Goal: Obtain resource: Obtain resource

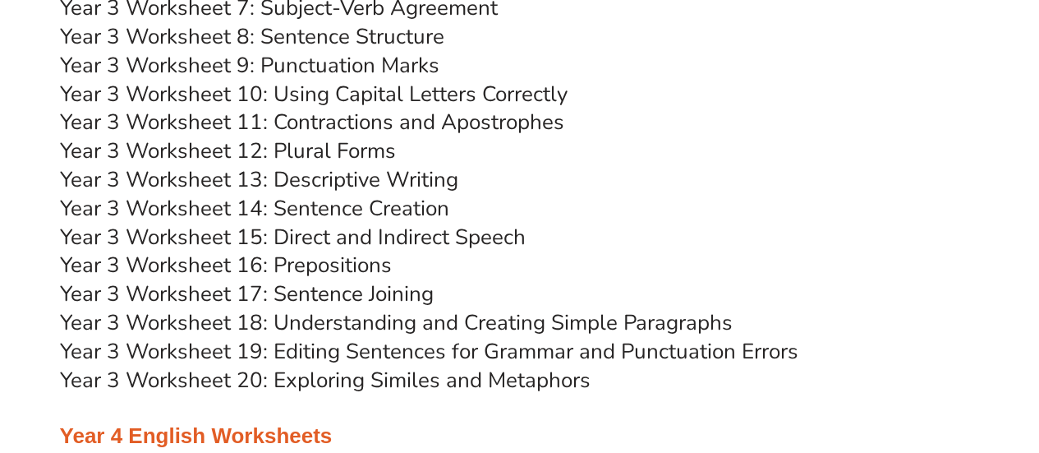
scroll to position [6270, 0]
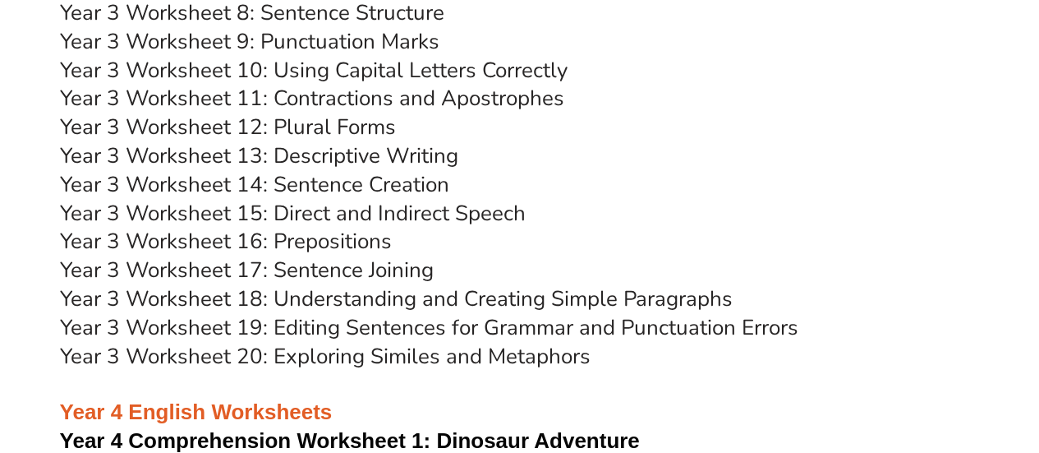
click at [520, 303] on link "Year 3 Worksheet 18: Understanding and Creating Simple Paragraphs" at bounding box center [396, 298] width 673 height 29
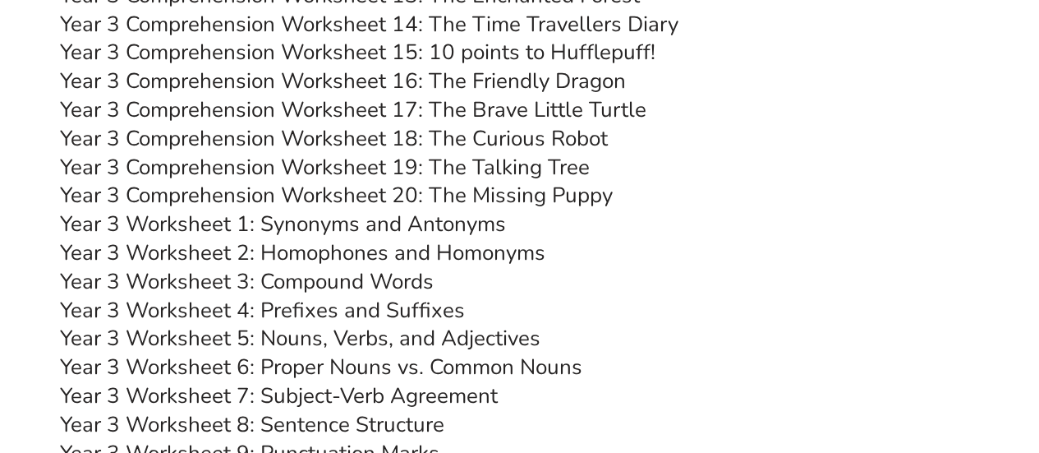
scroll to position [5870, 0]
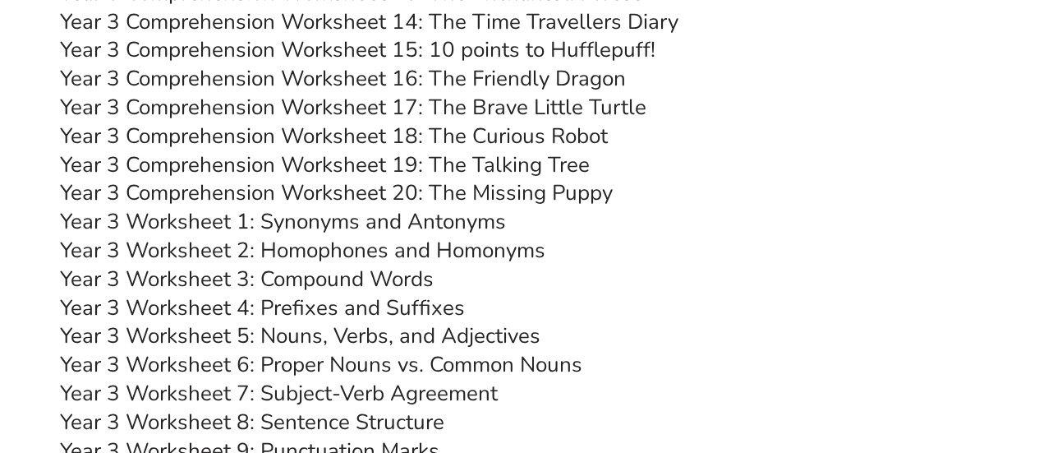
click at [552, 190] on link "Year 3 Comprehension Worksheet 20: The Missing Puppy" at bounding box center [336, 192] width 553 height 29
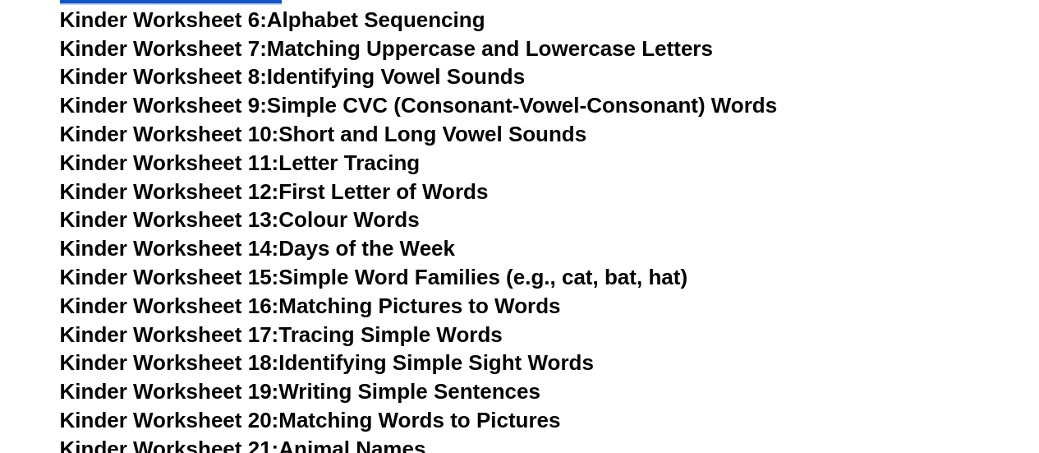
scroll to position [808, 0]
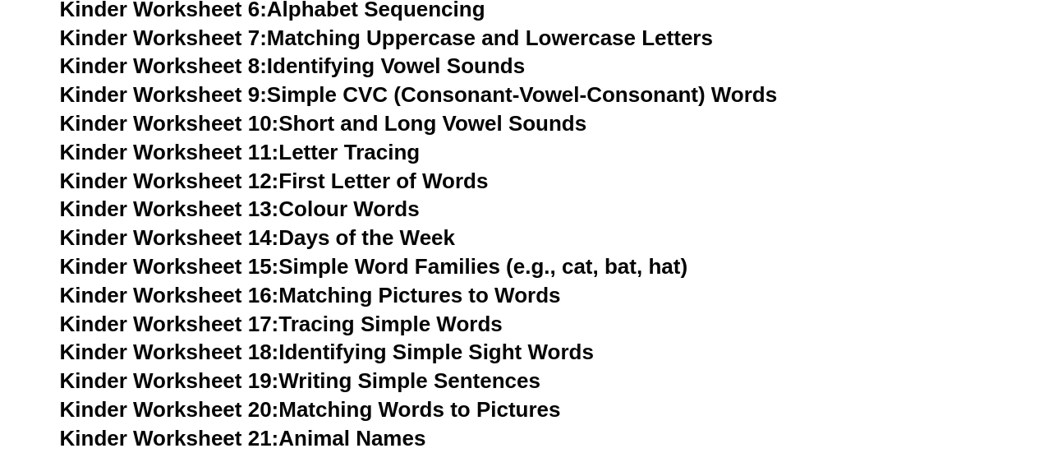
click at [469, 261] on link "Kinder Worksheet 15: Simple Word Families (e.g., cat, bat, hat)" at bounding box center [373, 266] width 627 height 25
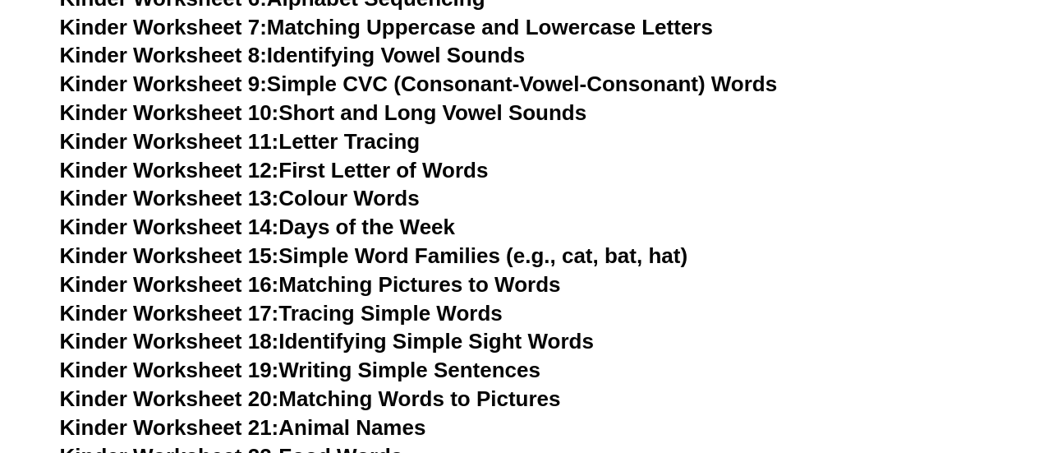
scroll to position [814, 0]
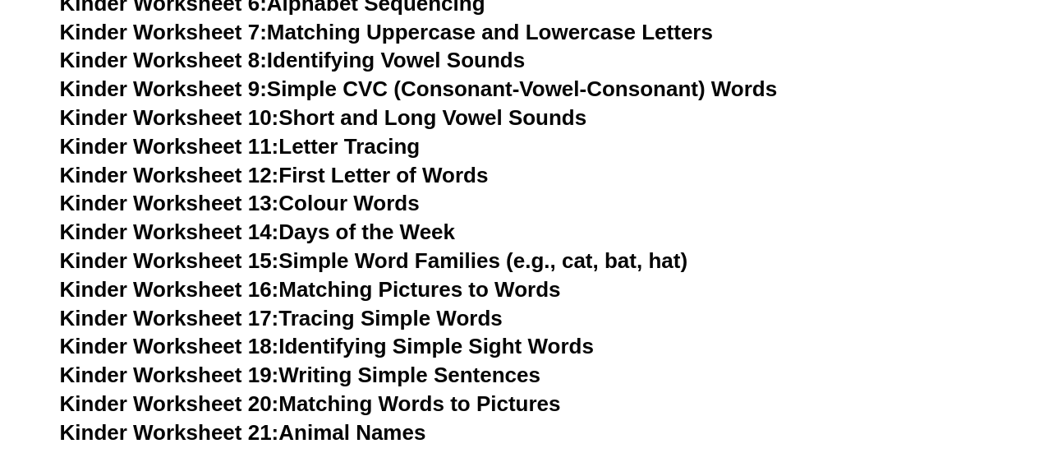
click at [372, 177] on link "Kinder Worksheet 12: First Letter of Words" at bounding box center [274, 175] width 429 height 25
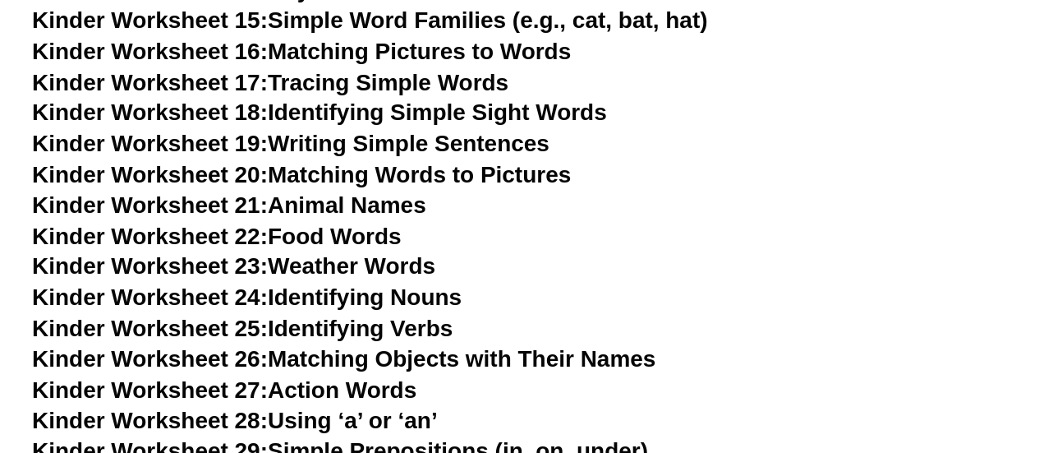
scroll to position [1043, 0]
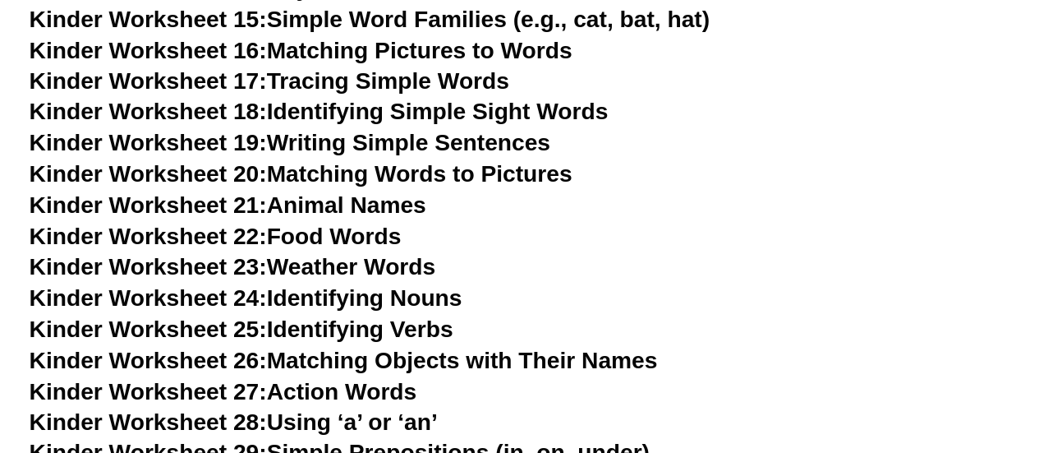
click at [444, 172] on link "Kinder Worksheet 20: Matching Words to Pictures" at bounding box center [310, 174] width 501 height 25
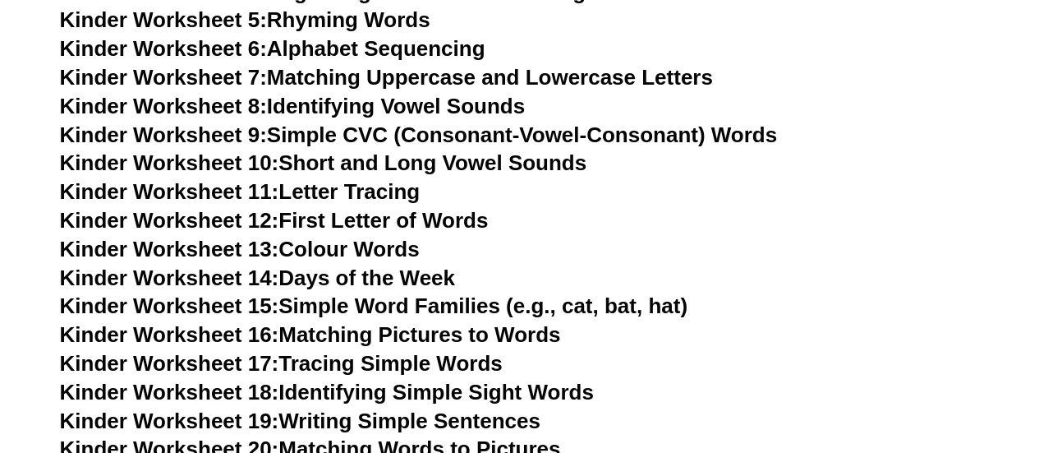
scroll to position [635, 0]
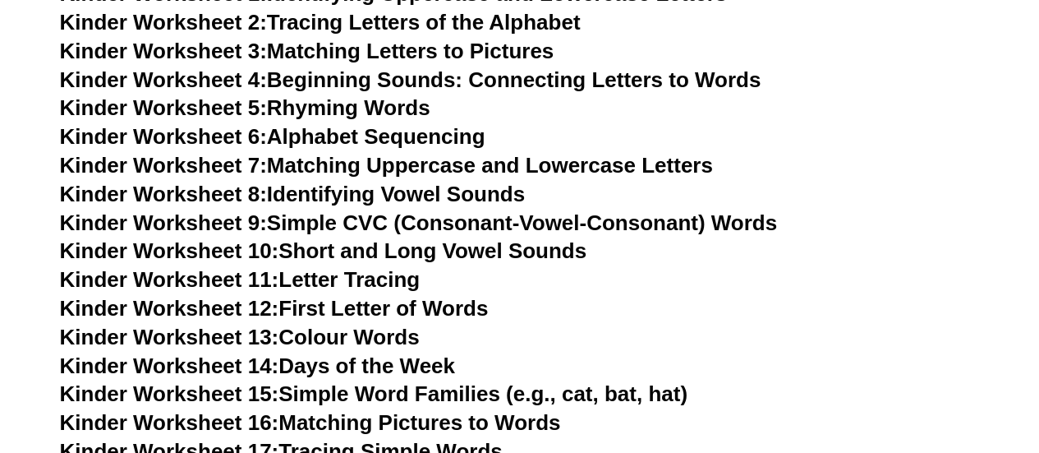
click at [306, 112] on link "Kinder Worksheet 5: Rhyming Words" at bounding box center [245, 107] width 370 height 25
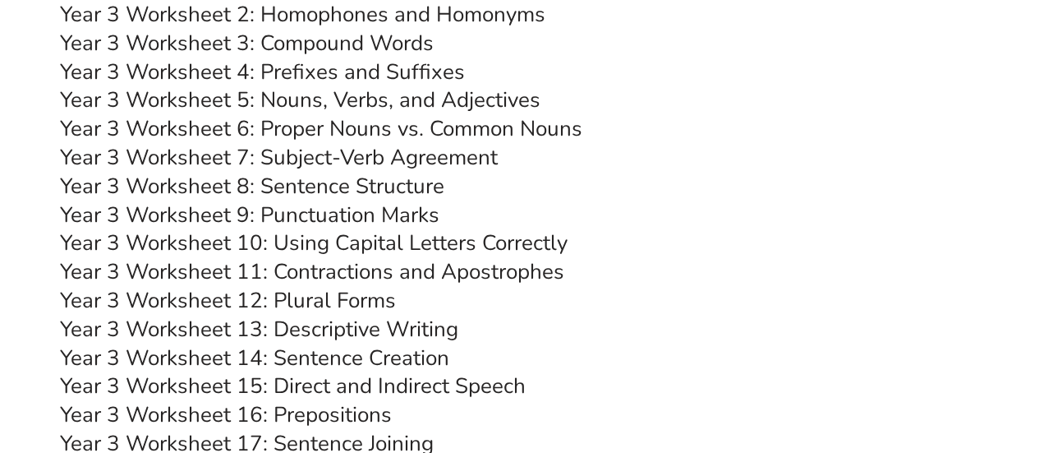
scroll to position [5984, 0]
click at [367, 237] on link "Year 3 Worksheet 10: Using Capital Letters Correctly" at bounding box center [314, 241] width 508 height 29
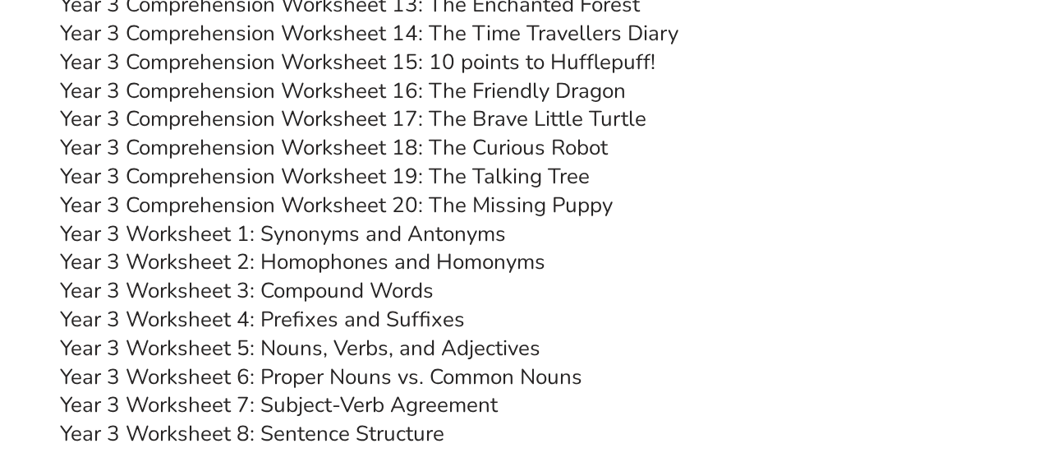
scroll to position [5851, 0]
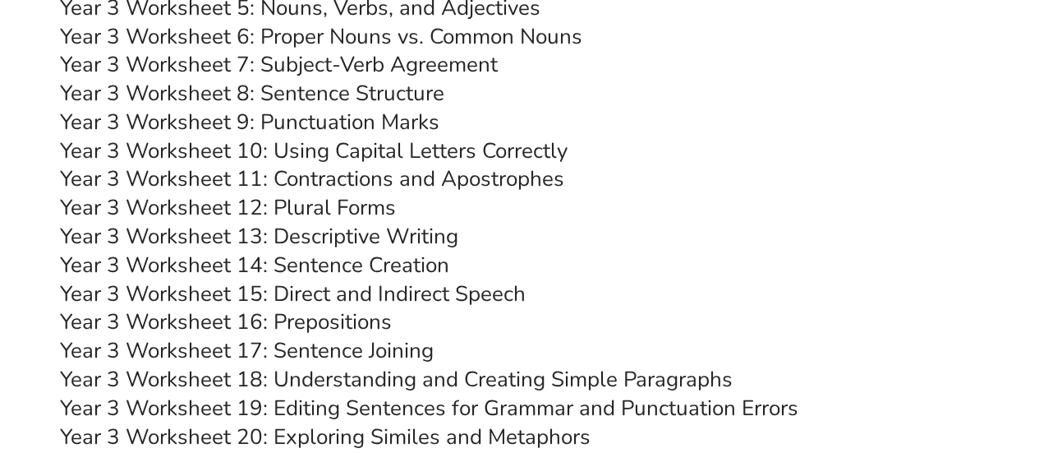
scroll to position [6210, 0]
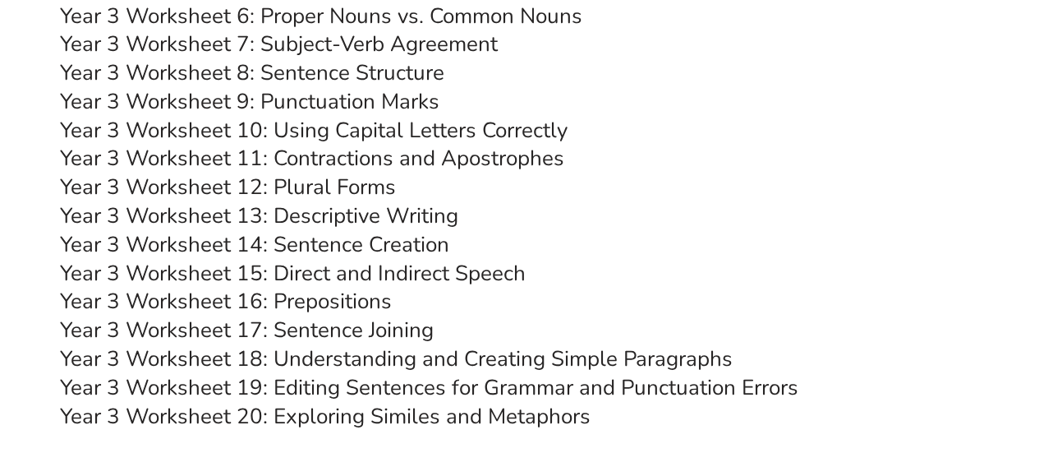
click at [404, 217] on link "Year 3 Worksheet 13: Descriptive Writing" at bounding box center [259, 215] width 398 height 29
